Goal: Information Seeking & Learning: Learn about a topic

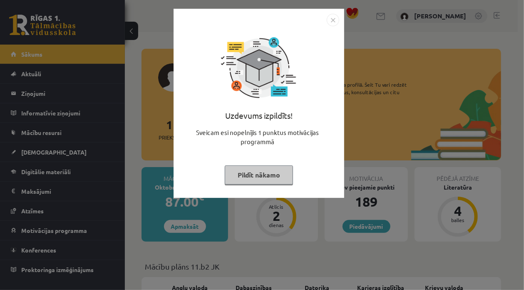
click at [258, 175] on button "Pildīt nākamo" at bounding box center [259, 174] width 68 height 19
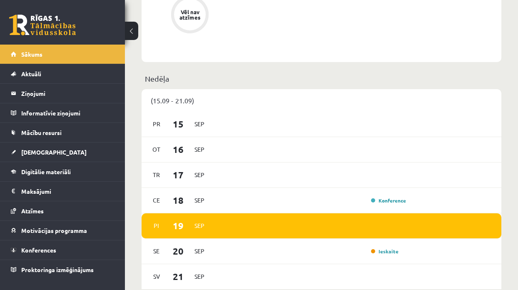
scroll to position [500, 0]
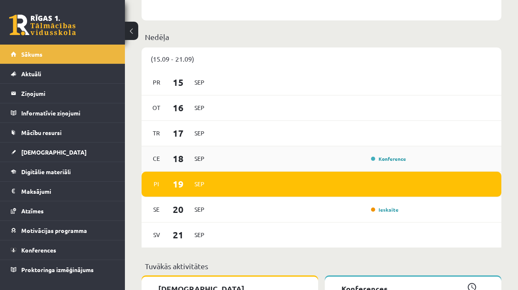
click at [340, 164] on div "[DATE] Konference" at bounding box center [322, 158] width 360 height 25
click at [292, 159] on div "Konference" at bounding box center [311, 158] width 194 height 9
click at [384, 159] on link "Konference" at bounding box center [388, 158] width 35 height 7
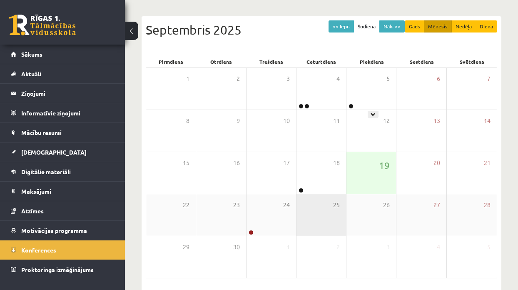
scroll to position [83, 0]
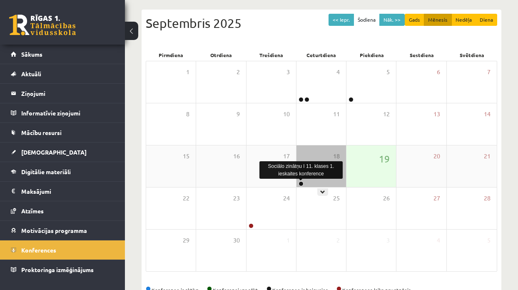
click at [299, 183] on link at bounding box center [300, 183] width 5 height 5
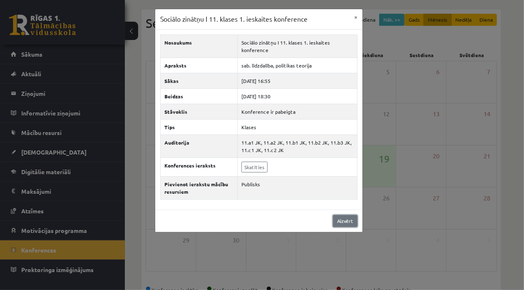
click at [346, 218] on link "Aizvērt" at bounding box center [345, 221] width 25 height 12
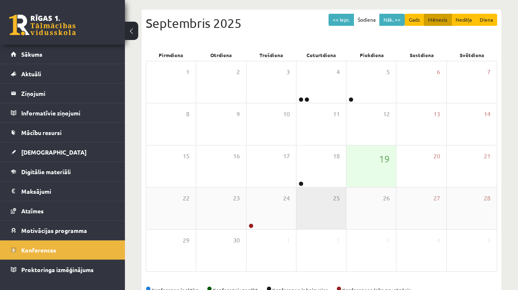
click at [316, 189] on div "25" at bounding box center [321, 208] width 50 height 42
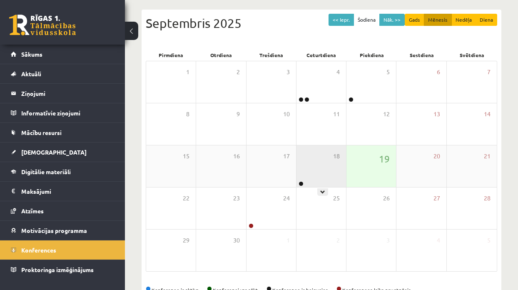
click at [304, 178] on div "18" at bounding box center [321, 166] width 50 height 42
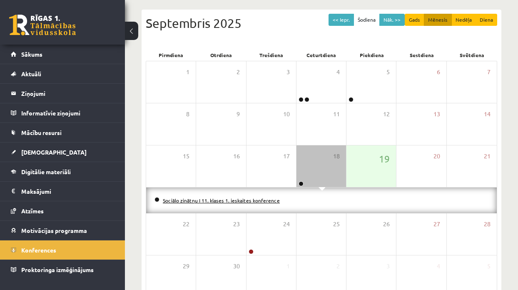
click at [257, 198] on link "Sociālo zinātņu I 11. klases 1. ieskaites konference" at bounding box center [221, 200] width 117 height 7
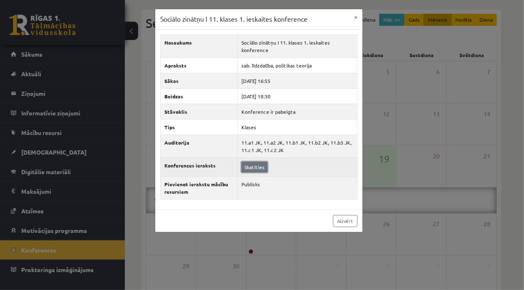
click at [256, 162] on link "Skatīties" at bounding box center [254, 167] width 26 height 11
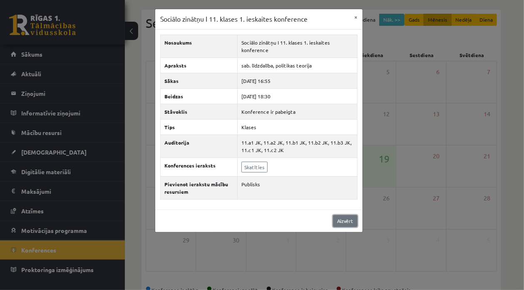
click at [335, 218] on link "Aizvērt" at bounding box center [345, 221] width 25 height 12
